Goal: Task Accomplishment & Management: Manage account settings

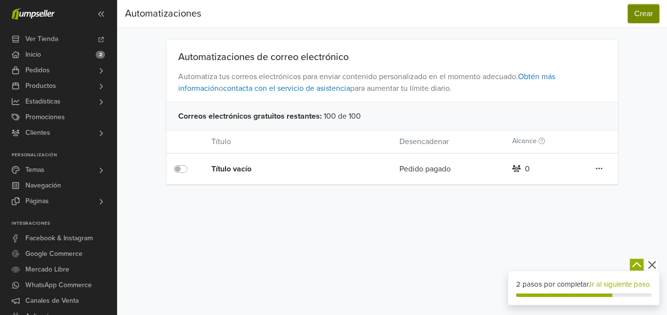
click at [649, 10] on button "Crear" at bounding box center [643, 13] width 31 height 19
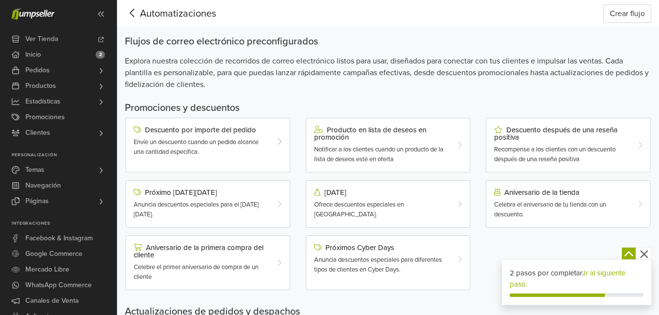
click at [136, 14] on icon at bounding box center [132, 13] width 15 height 12
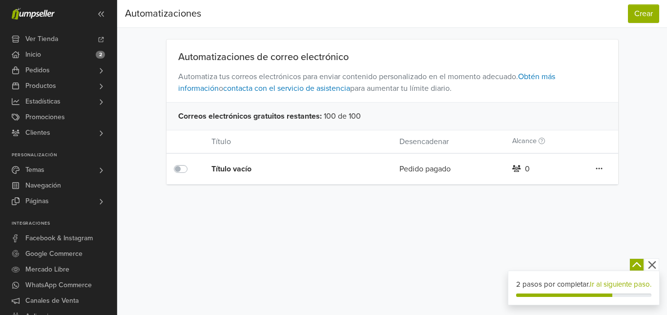
click at [600, 170] on icon at bounding box center [598, 168] width 7 height 8
click at [577, 187] on link "Editar" at bounding box center [563, 189] width 77 height 16
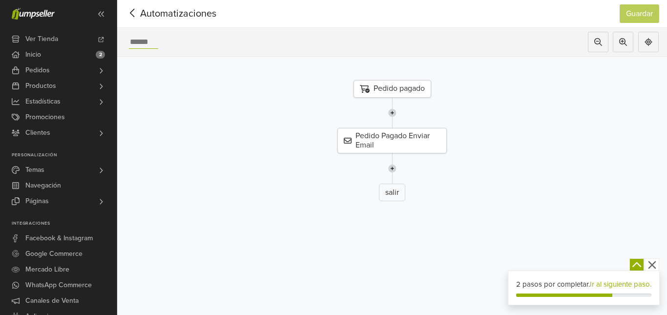
click at [143, 38] on input "text" at bounding box center [143, 42] width 29 height 13
type input "**********"
click at [631, 17] on button "Guardar" at bounding box center [639, 13] width 40 height 19
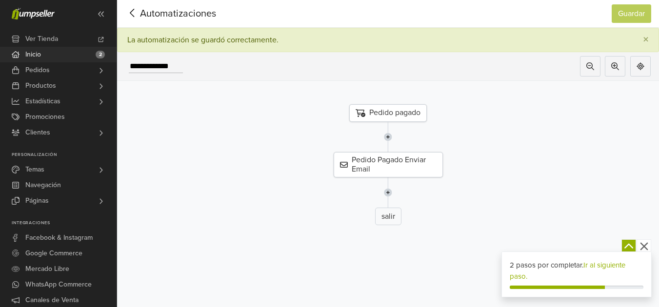
click at [56, 57] on link "Inicio 2" at bounding box center [58, 55] width 117 height 16
